Goal: Transaction & Acquisition: Purchase product/service

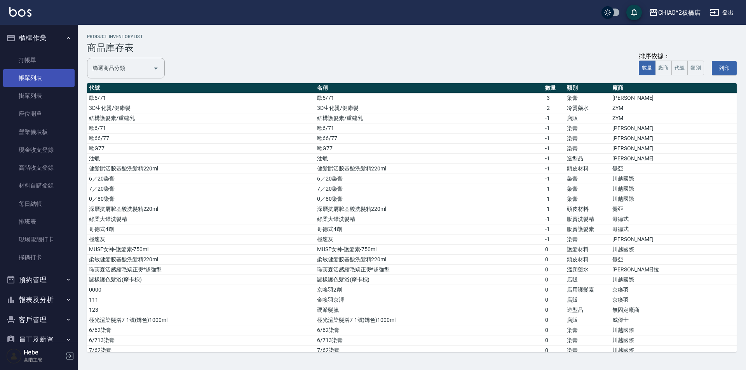
click at [40, 73] on link "帳單列表" at bounding box center [38, 78] width 71 height 18
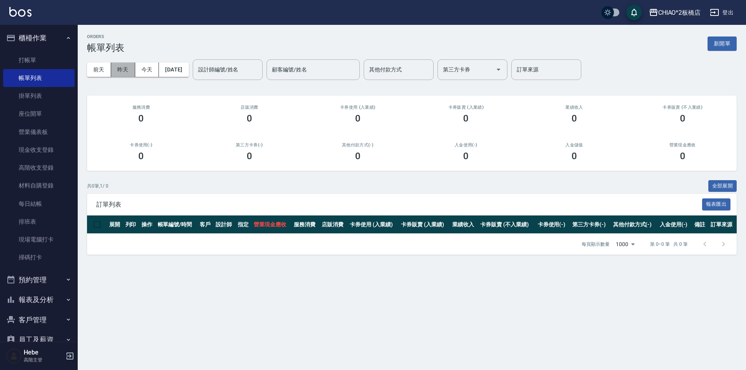
click at [125, 72] on button "昨天" at bounding box center [123, 70] width 24 height 14
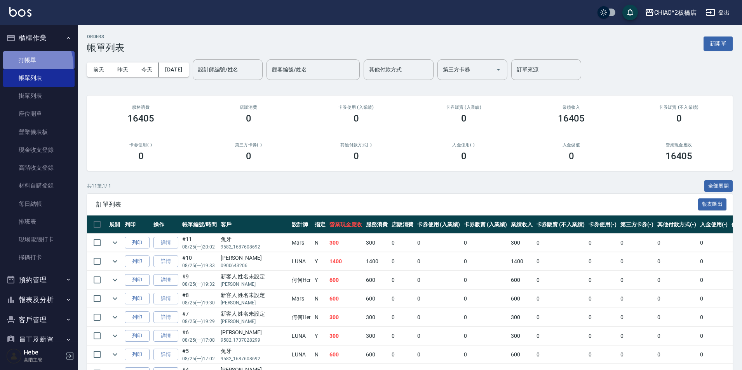
click at [23, 66] on link "打帳單" at bounding box center [38, 60] width 71 height 18
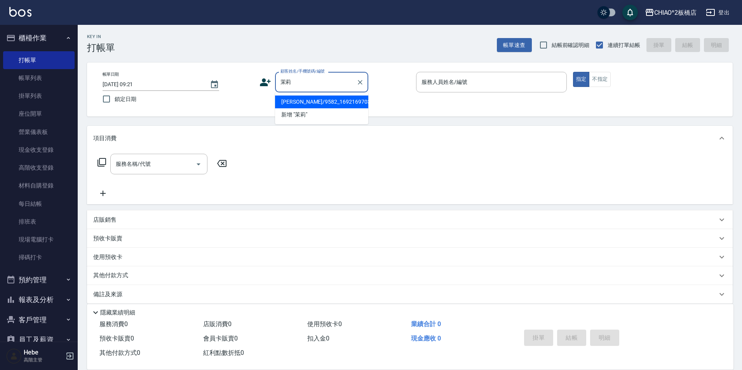
click at [323, 103] on li "[PERSON_NAME]/9582_1692169703/null" at bounding box center [321, 102] width 93 height 13
type input "[PERSON_NAME]/9582_1692169703/null"
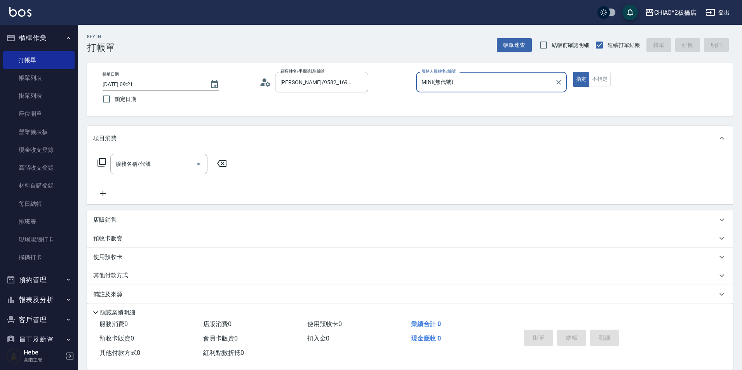
type input "MINI(無代號)"
click at [137, 161] on div "服務名稱/代號 服務名稱/代號" at bounding box center [158, 164] width 97 height 21
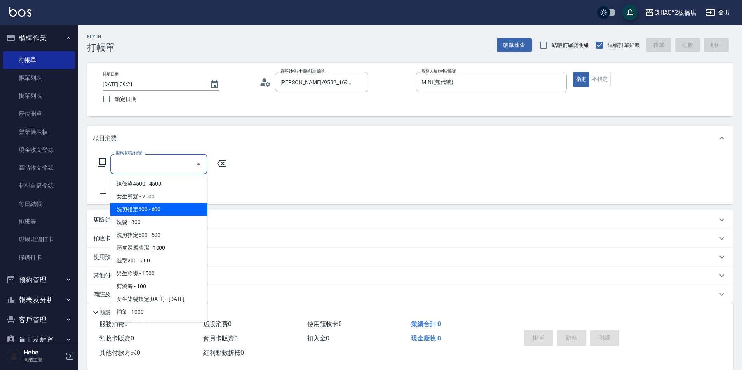
click at [151, 210] on span "洗剪指定600 - 600" at bounding box center [158, 209] width 97 height 13
type input "洗剪指定600(96678)"
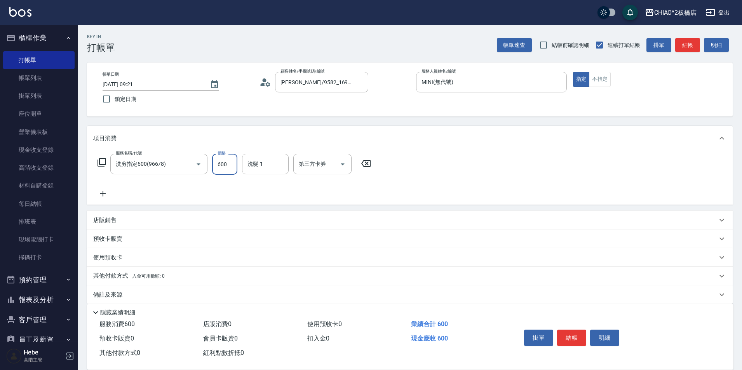
click at [232, 166] on input "600" at bounding box center [224, 164] width 25 height 21
type input "700"
click at [575, 331] on button "結帳" at bounding box center [571, 338] width 29 height 16
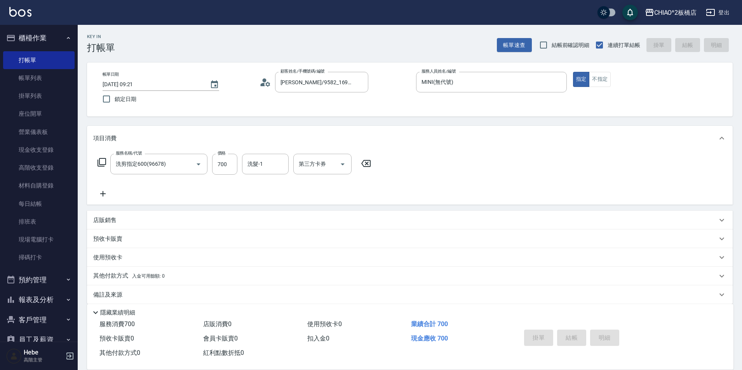
type input "[DATE] 09:22"
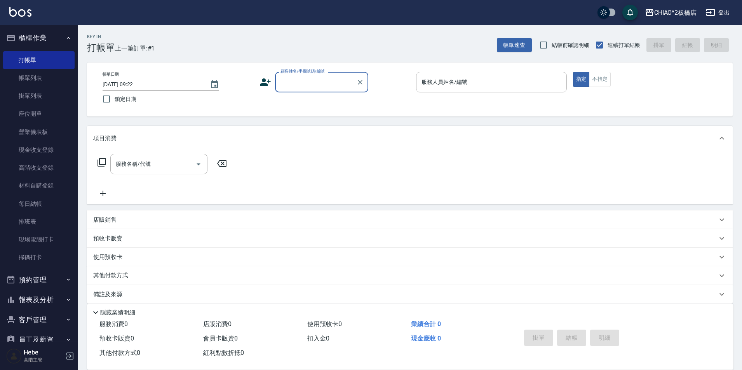
click at [28, 298] on button "報表及分析" at bounding box center [38, 300] width 71 height 20
click at [28, 320] on link "報表目錄" at bounding box center [38, 322] width 71 height 18
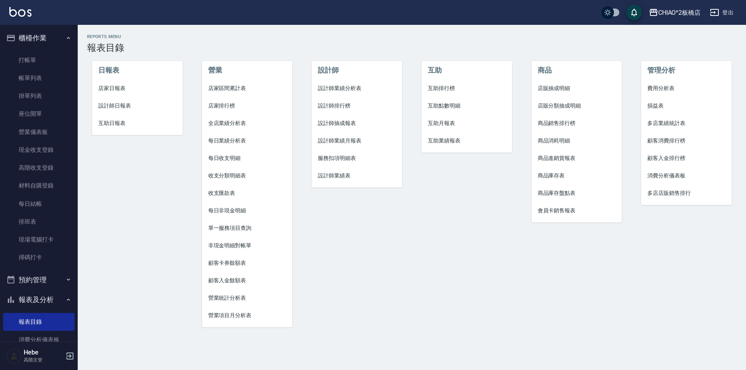
click at [357, 141] on span "設計師業績月報表" at bounding box center [357, 141] width 78 height 8
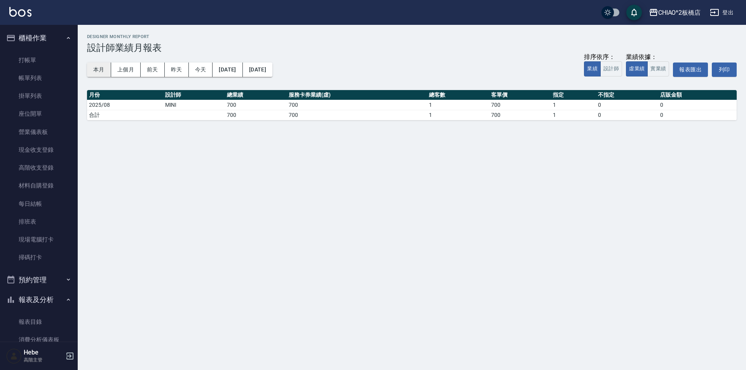
click at [100, 69] on button "本月" at bounding box center [99, 70] width 24 height 14
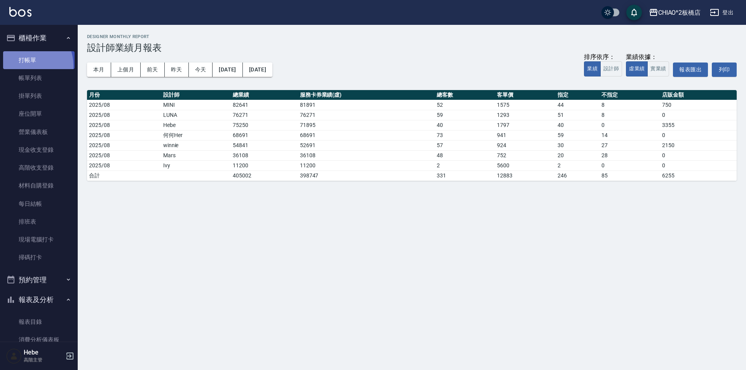
click at [25, 66] on link "打帳單" at bounding box center [38, 60] width 71 height 18
